Goal: Transaction & Acquisition: Subscribe to service/newsletter

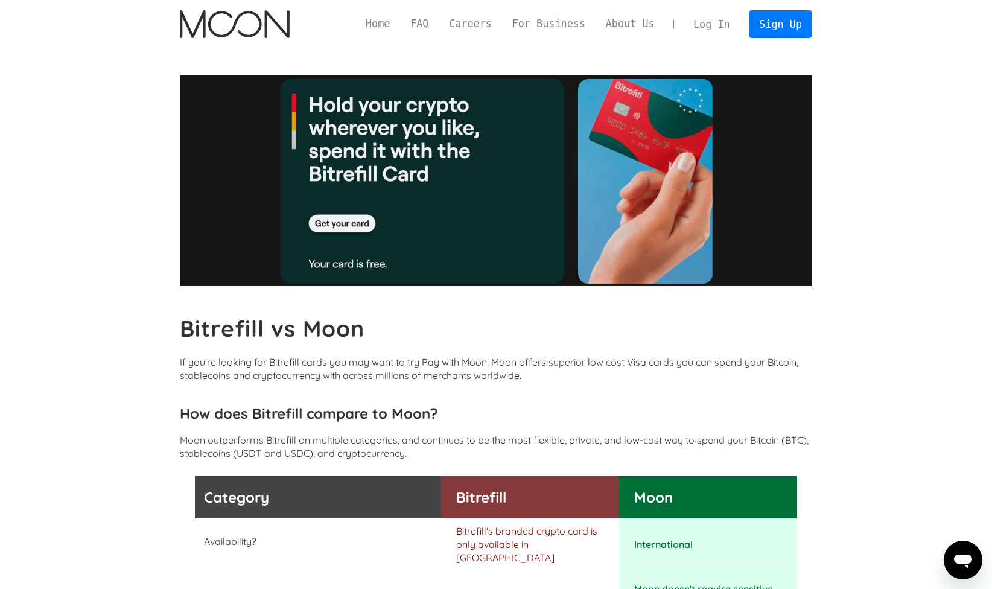
click at [246, 27] on img "home" at bounding box center [234, 24] width 109 height 28
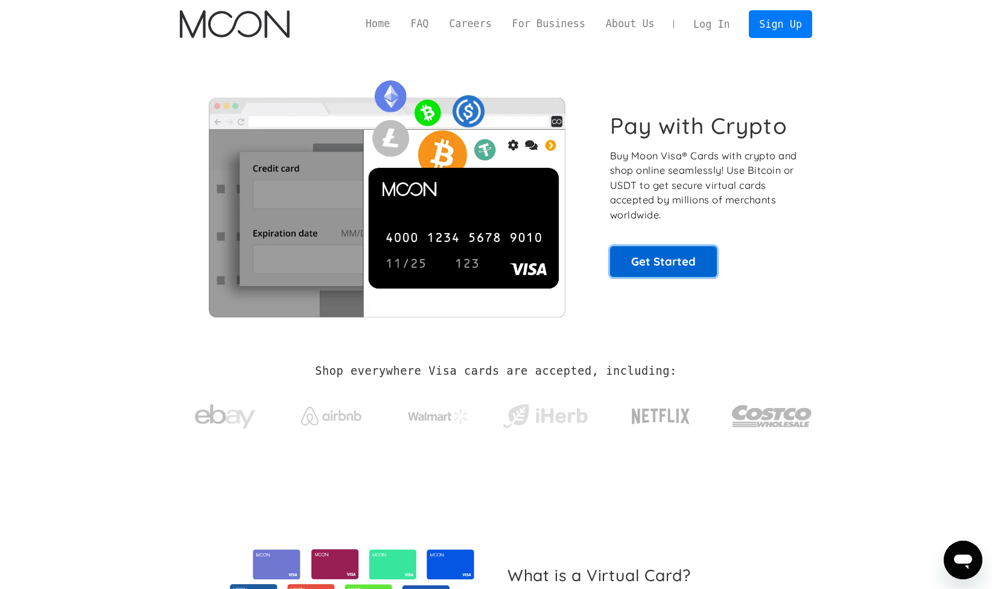
click at [672, 265] on link "Get Started" at bounding box center [663, 261] width 107 height 30
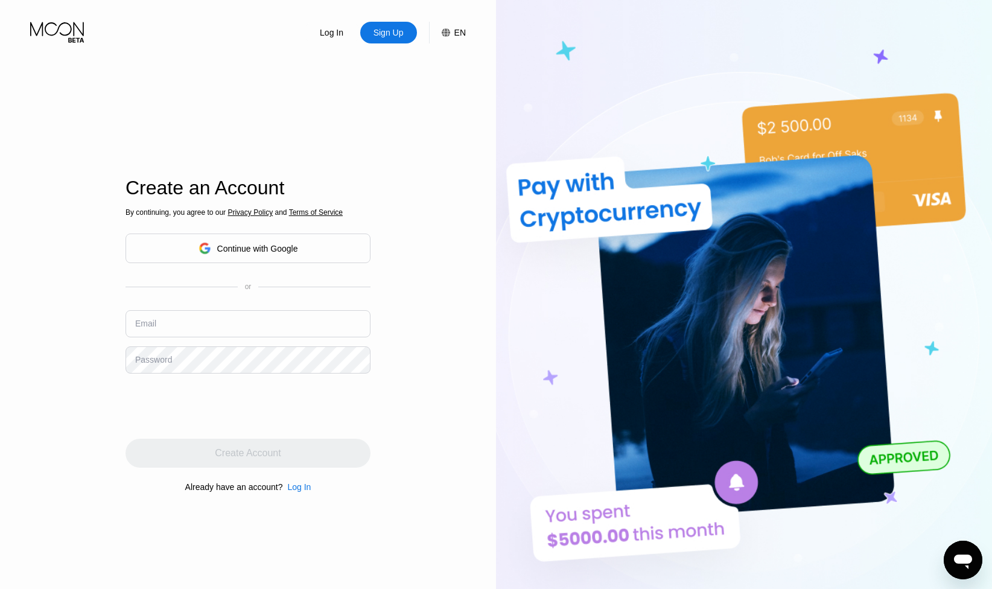
click at [77, 25] on icon at bounding box center [58, 32] width 56 height 21
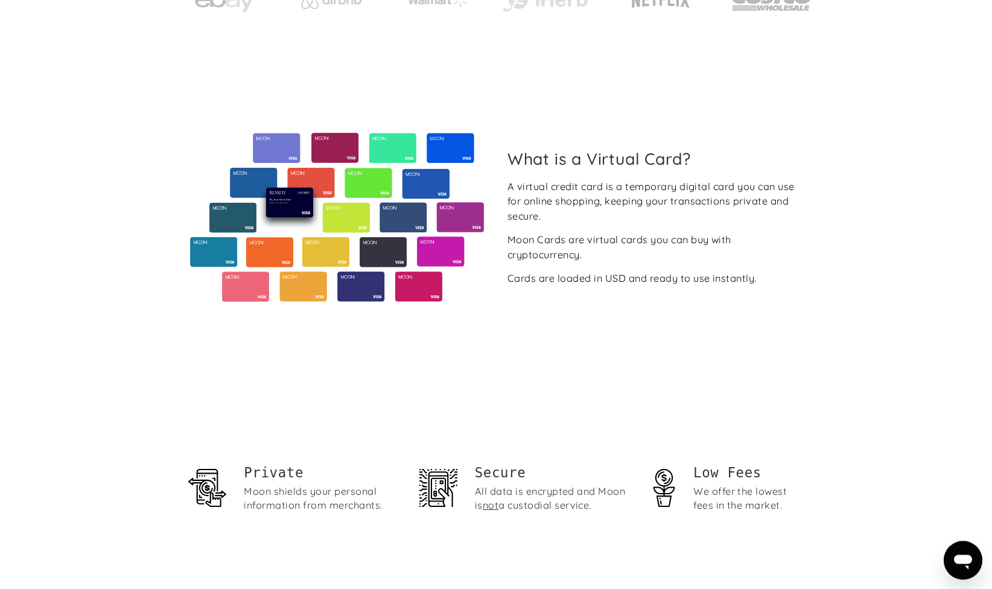
scroll to position [666, 0]
